Goal: Task Accomplishment & Management: Complete application form

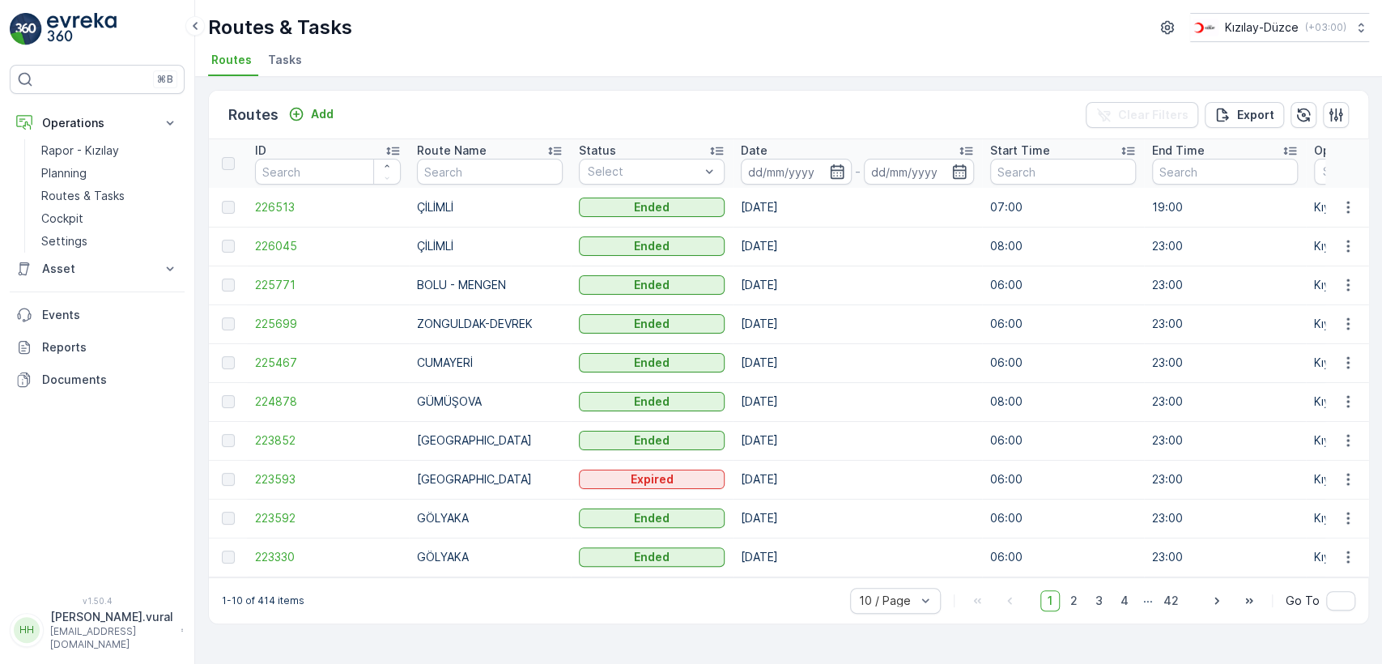
click at [118, 643] on p "hasan.vural@kizilay.com.tr" at bounding box center [111, 638] width 123 height 26
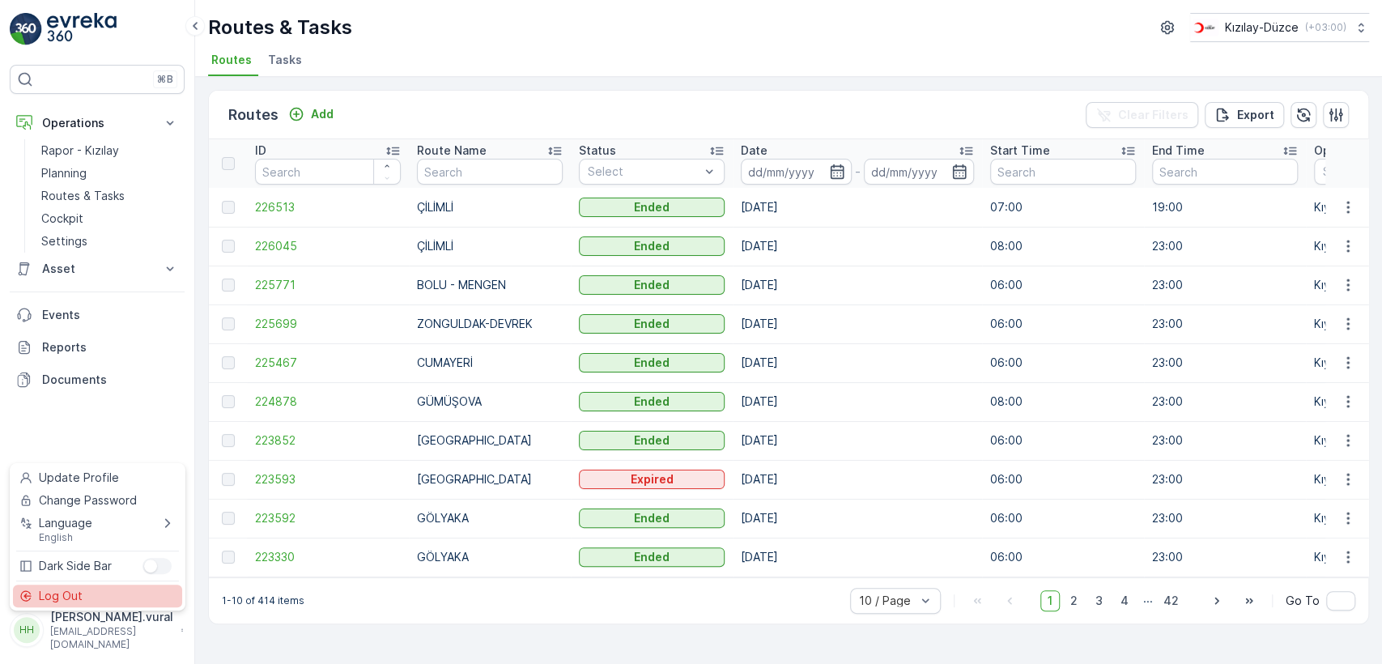
click at [111, 604] on div "Log Out" at bounding box center [97, 595] width 169 height 23
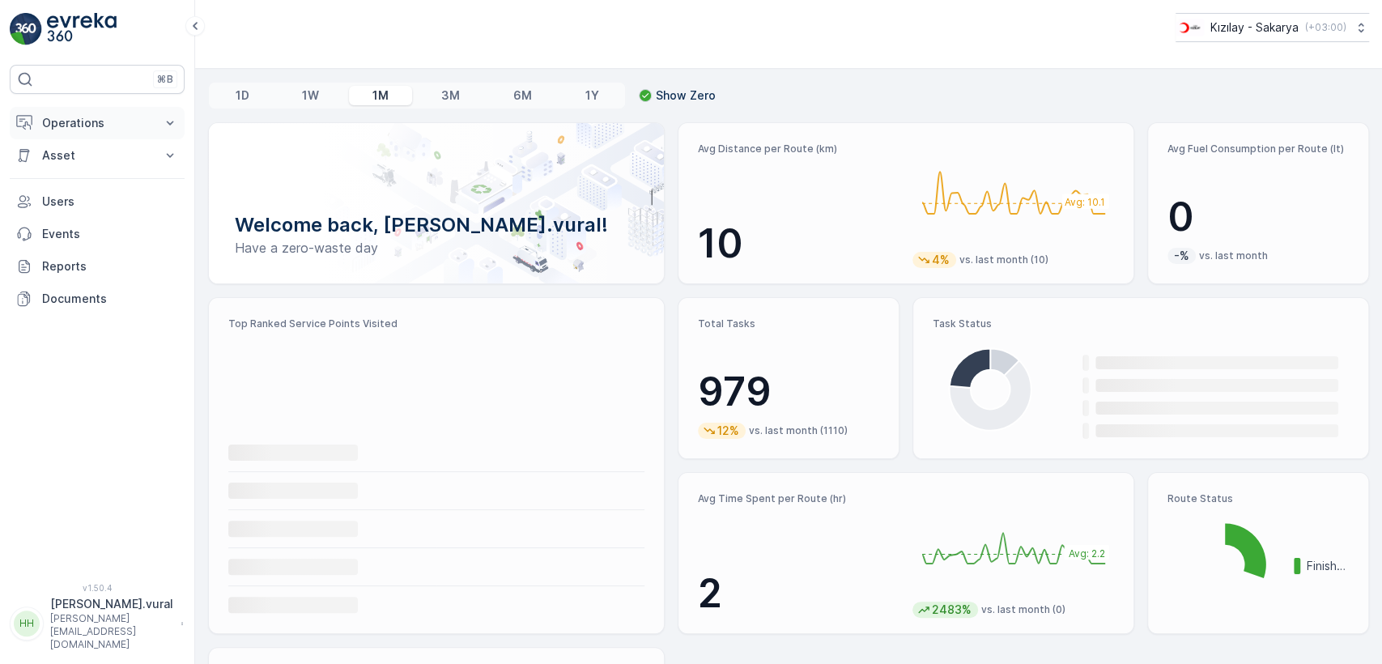
click at [104, 132] on button "Operations" at bounding box center [97, 123] width 175 height 32
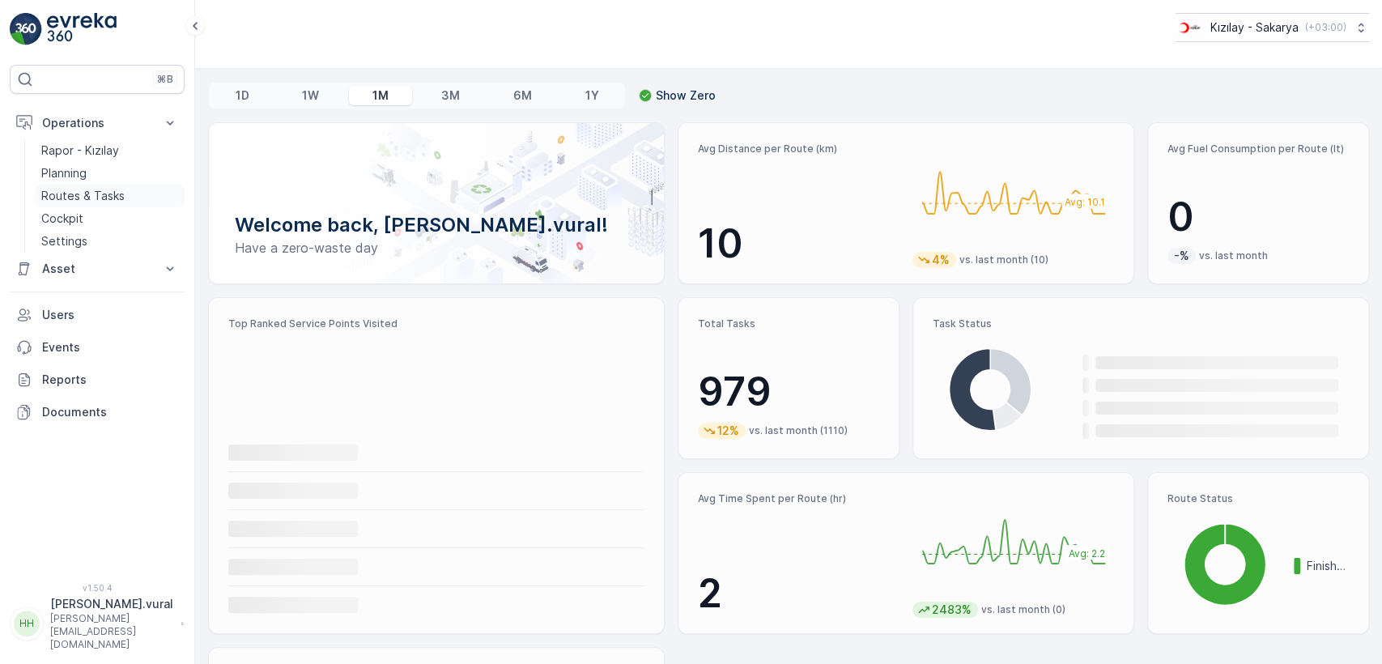
click at [114, 196] on p "Routes & Tasks" at bounding box center [82, 196] width 83 height 16
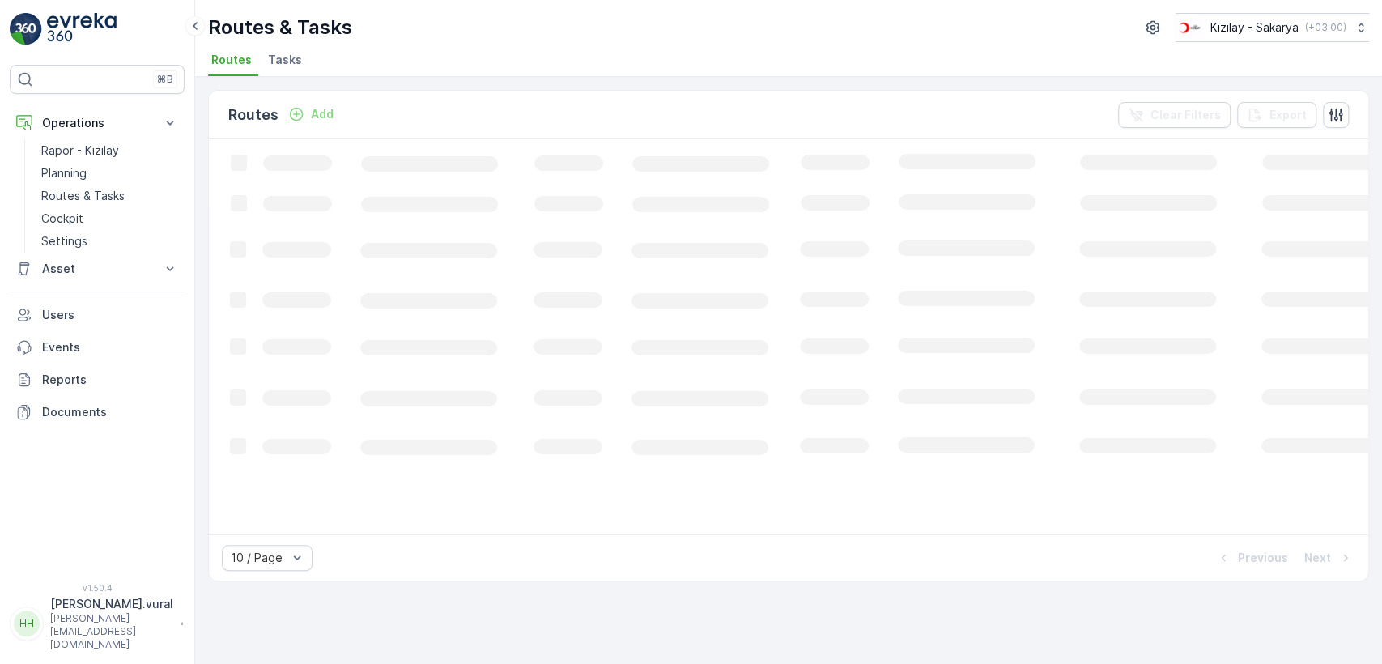
click at [311, 112] on p "Add" at bounding box center [322, 114] width 23 height 16
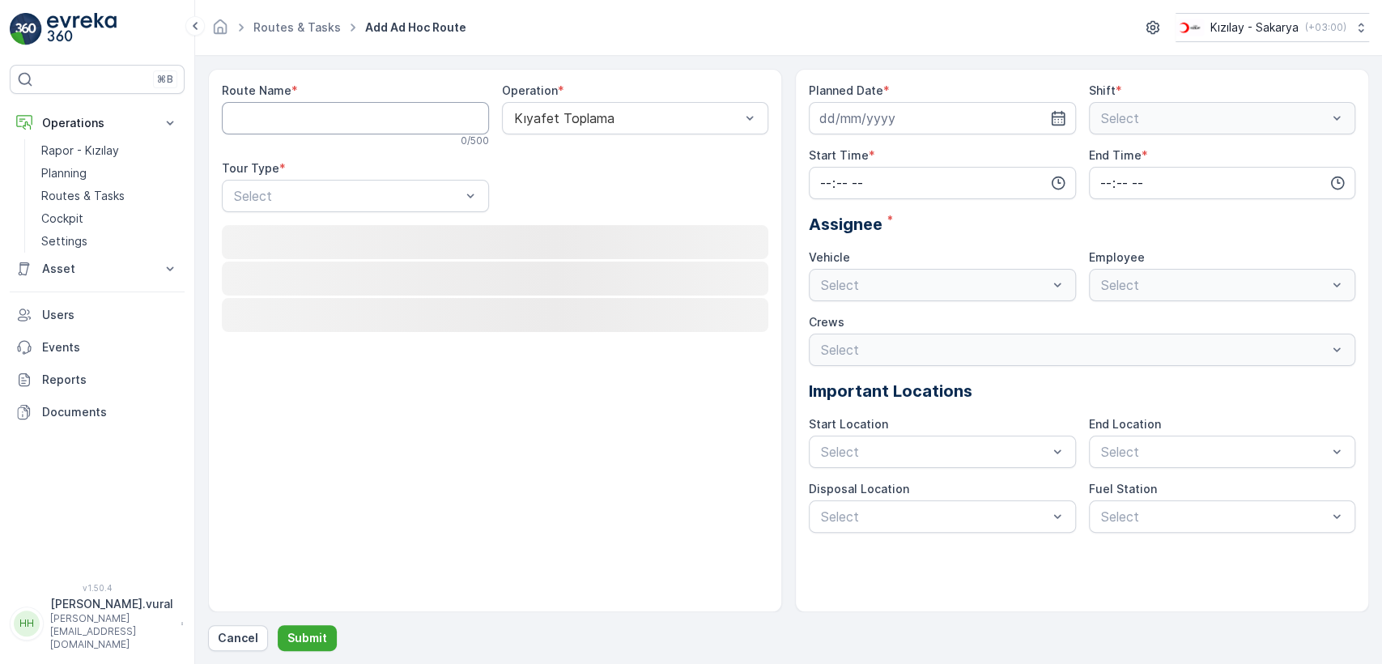
drag, startPoint x: 309, startPoint y: 112, endPoint x: 311, endPoint y: 123, distance: 11.4
click at [311, 122] on Name "Route Name" at bounding box center [355, 118] width 267 height 32
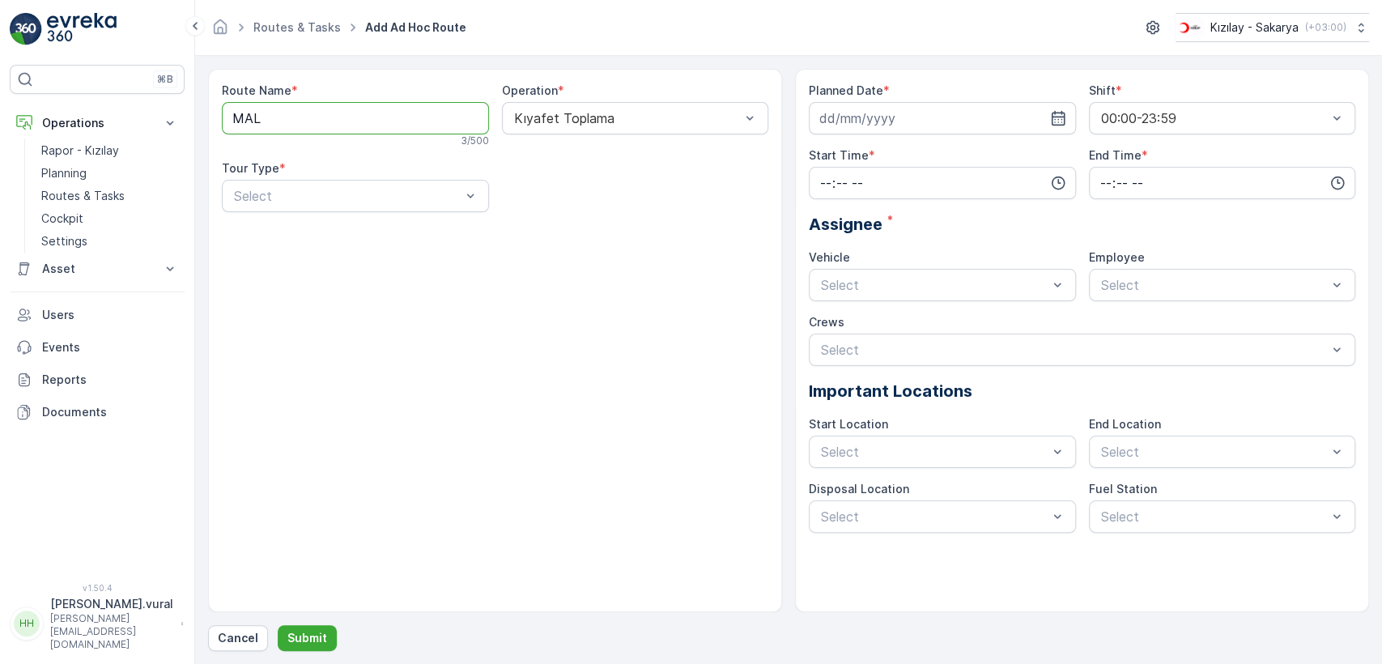
type Name "MALTEPE"
click at [339, 206] on div "Select" at bounding box center [355, 196] width 267 height 32
click at [316, 233] on div "Static" at bounding box center [355, 235] width 248 height 15
click at [552, 180] on div "Select" at bounding box center [635, 196] width 267 height 32
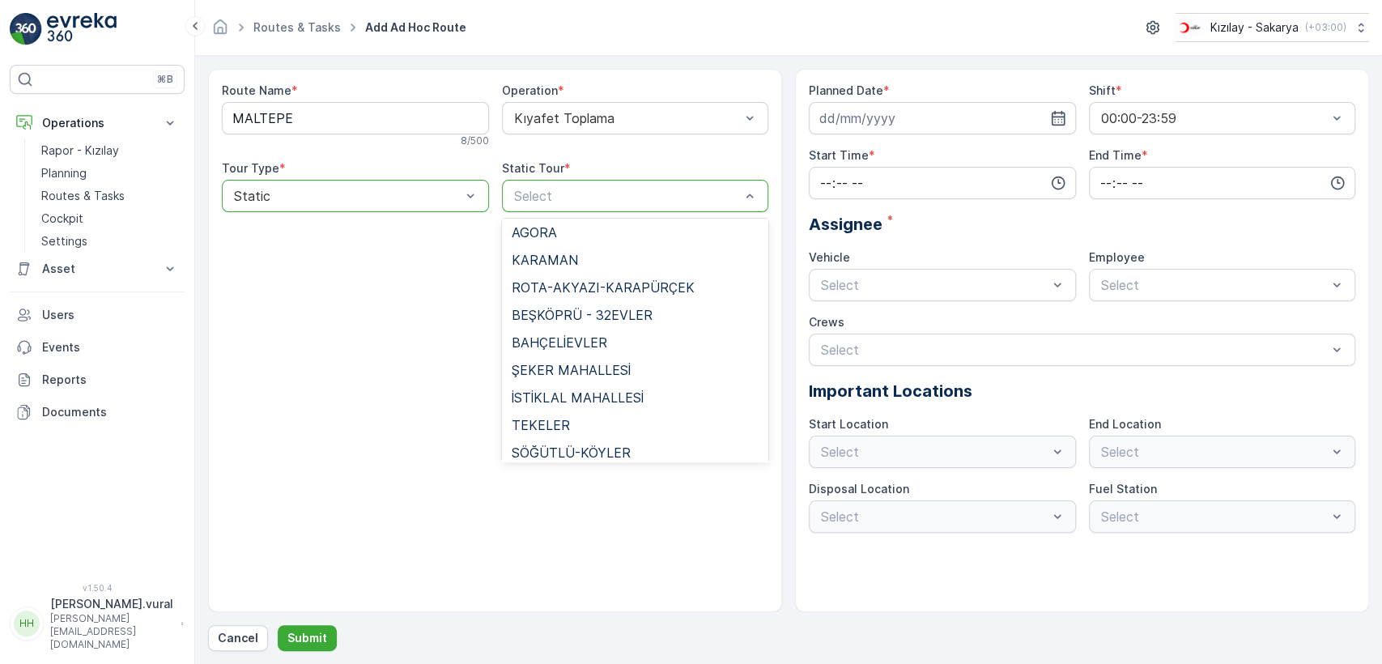
scroll to position [1166, 0]
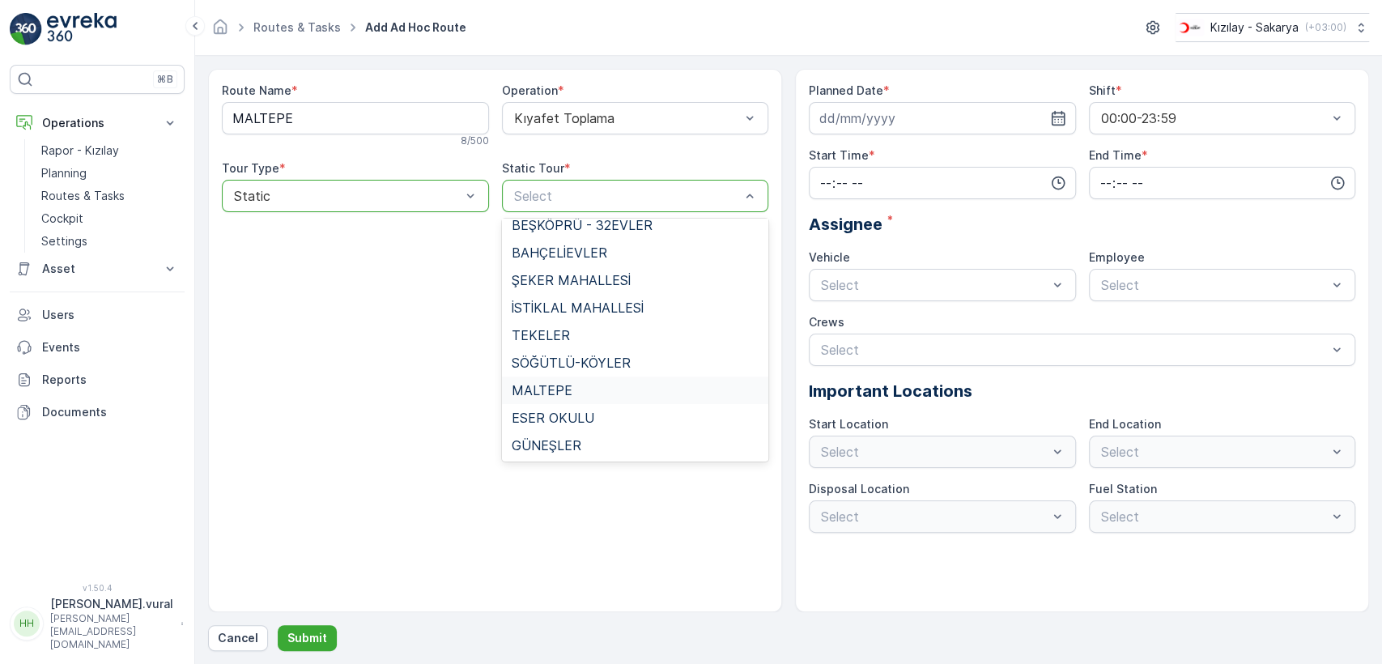
drag, startPoint x: 573, startPoint y: 390, endPoint x: 583, endPoint y: 379, distance: 14.9
click at [573, 390] on div "MALTEPE" at bounding box center [635, 390] width 248 height 15
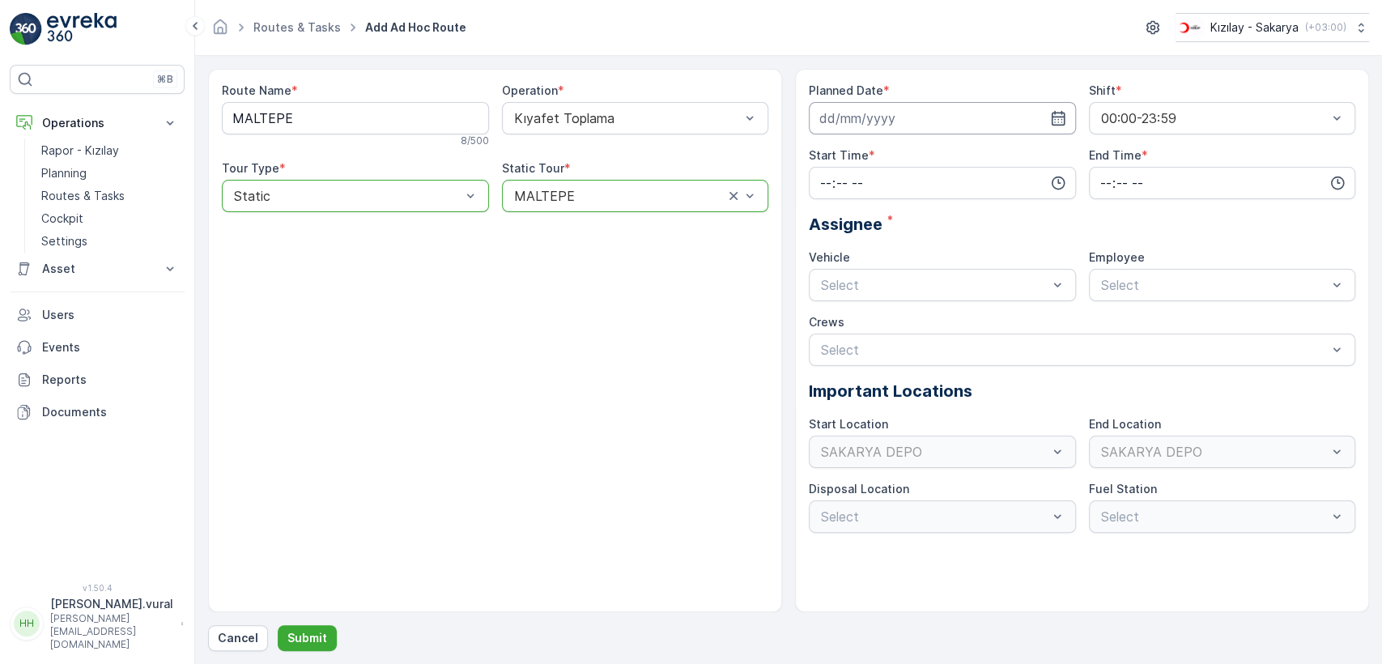
click at [888, 131] on input at bounding box center [942, 118] width 267 height 32
click at [862, 325] on div "22" at bounding box center [865, 318] width 26 height 26
type input "[DATE]"
click at [873, 181] on input "time" at bounding box center [942, 183] width 267 height 32
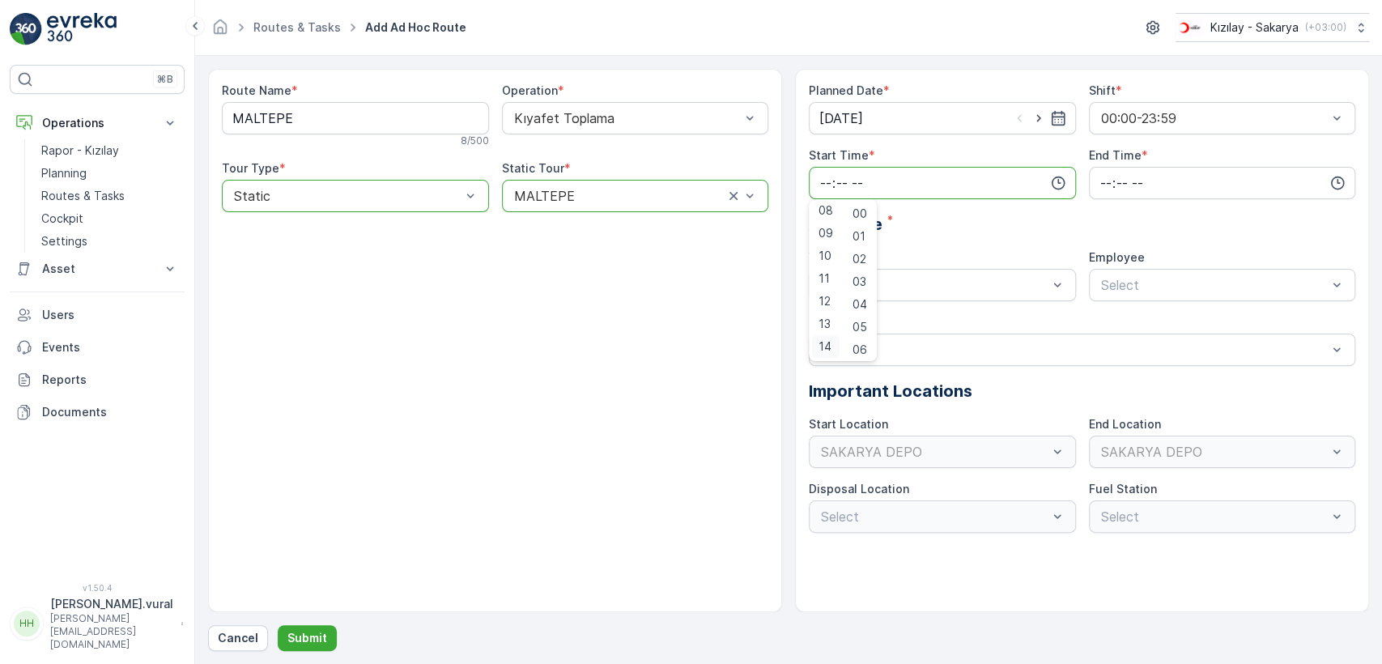
click at [830, 338] on div "14" at bounding box center [826, 346] width 28 height 23
type input "14:00"
click at [1189, 177] on input "time" at bounding box center [1222, 183] width 267 height 32
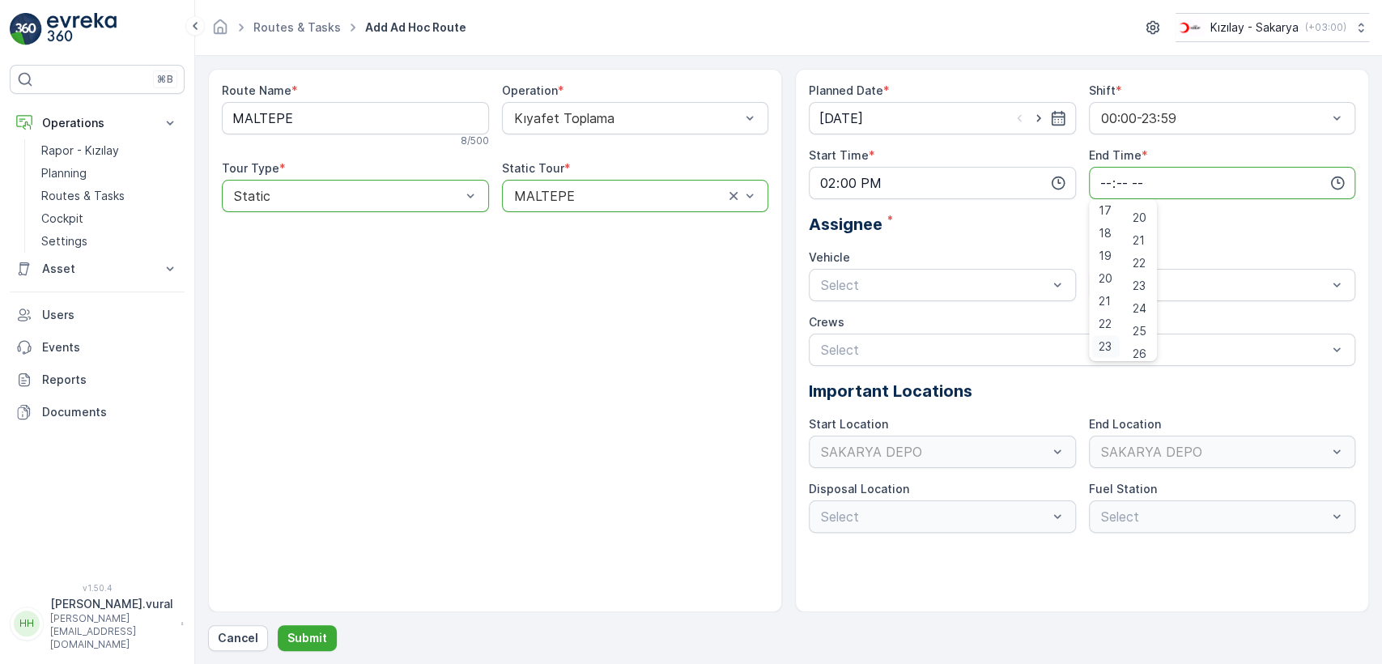
click at [1111, 338] on span "23" at bounding box center [1104, 346] width 13 height 16
click at [1142, 346] on span "59" at bounding box center [1139, 346] width 15 height 16
type input "23:59"
click at [930, 345] on div "06 ECH 422 Busy" at bounding box center [942, 352] width 248 height 15
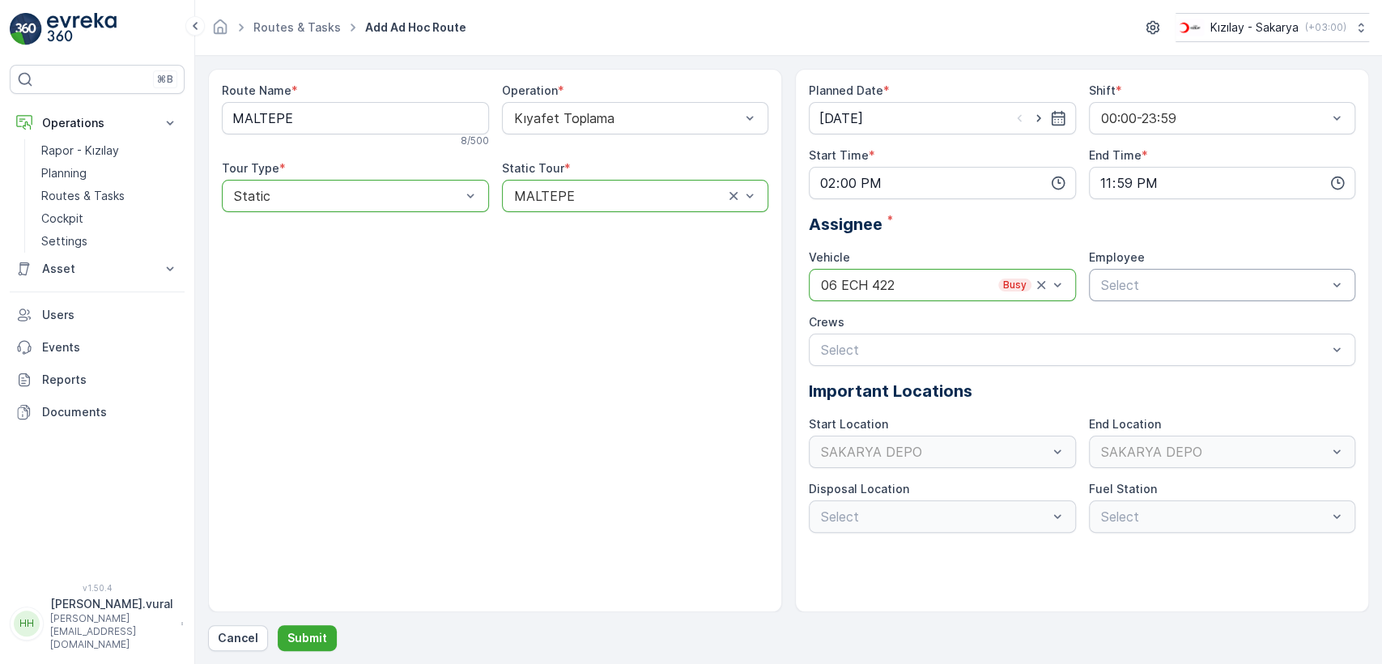
click at [1123, 296] on div "Select" at bounding box center [1222, 285] width 267 height 32
click at [1129, 312] on div "06ECH422" at bounding box center [1222, 325] width 267 height 28
click at [316, 630] on p "Submit" at bounding box center [307, 638] width 40 height 16
